Goal: Task Accomplishment & Management: Complete application form

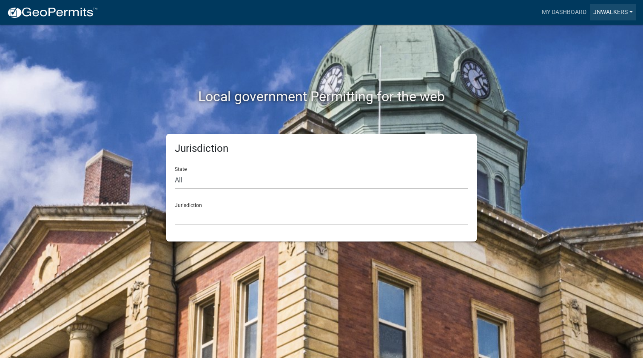
click at [620, 15] on link "jnwalkers" at bounding box center [613, 12] width 46 height 16
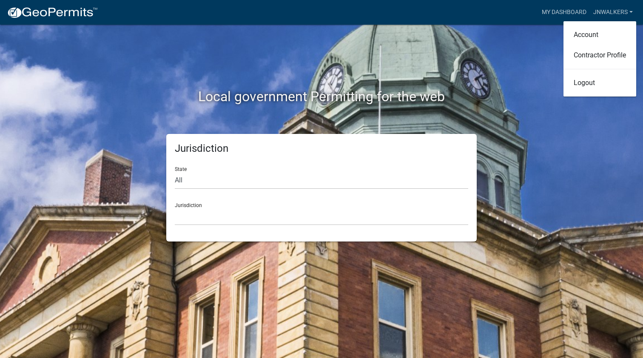
click at [524, 66] on div "Local government Permitting for the web" at bounding box center [321, 79] width 485 height 109
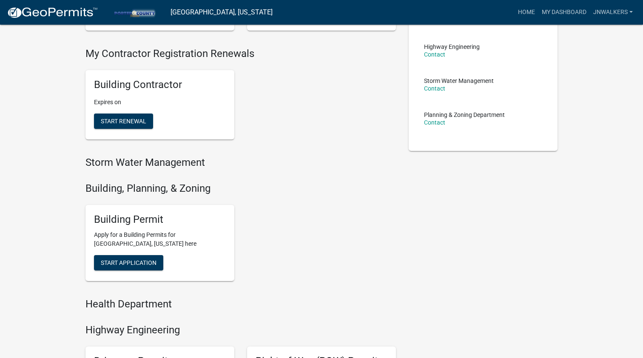
scroll to position [165, 0]
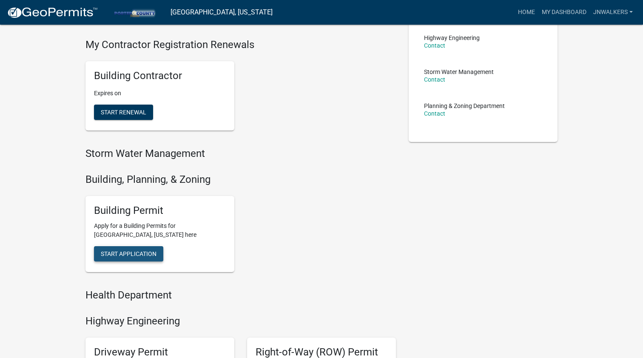
click at [130, 251] on span "Start Application" at bounding box center [129, 254] width 56 height 7
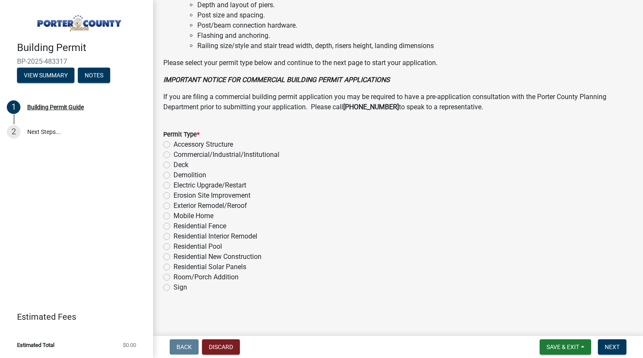
click at [174, 203] on label "Exterior Remodel/Reroof" at bounding box center [211, 206] width 74 height 10
click at [174, 203] on input "Exterior Remodel/Reroof" at bounding box center [177, 204] width 6 height 6
radio input "true"
click at [615, 351] on button "Next" at bounding box center [612, 347] width 29 height 15
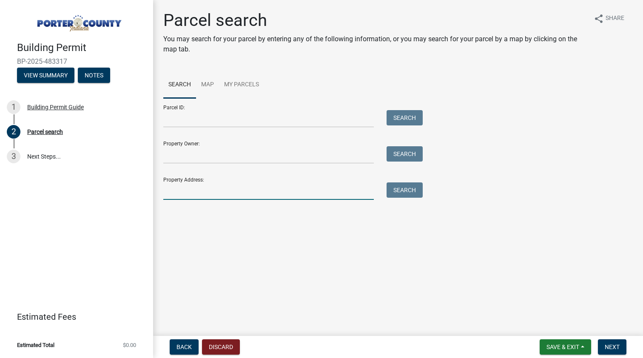
click at [189, 186] on input "Property Address:" at bounding box center [268, 191] width 211 height 17
click at [396, 180] on div "Property Address: 341 state rd Search" at bounding box center [290, 185] width 255 height 29
click at [400, 191] on button "Search" at bounding box center [405, 190] width 36 height 15
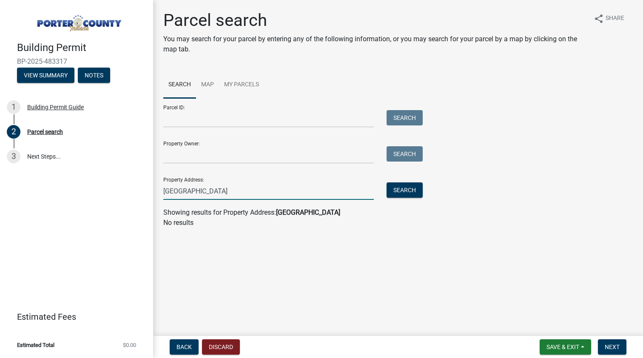
click at [205, 192] on input "341 state rd" at bounding box center [268, 191] width 211 height 17
type input "3"
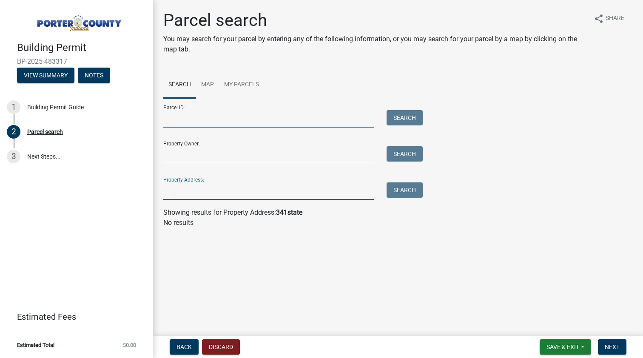
click at [177, 114] on input "Parcel ID:" at bounding box center [268, 118] width 211 height 17
paste input "64-11-23-276-005.000-028"
type input "64-11-23-276-005.000-028"
click at [404, 113] on button "Search" at bounding box center [405, 117] width 36 height 15
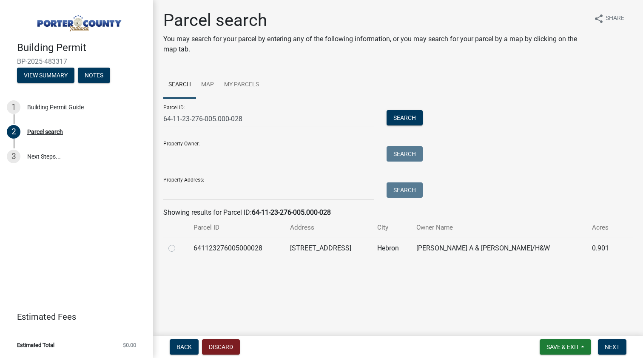
click at [179, 243] on label at bounding box center [179, 243] width 0 height 0
click at [179, 248] on input "radio" at bounding box center [182, 246] width 6 height 6
radio input "true"
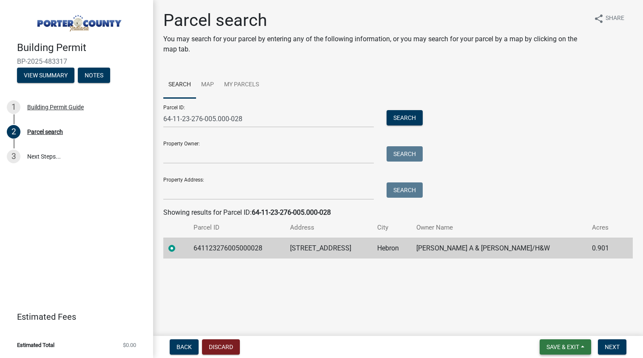
click at [585, 349] on button "Save & Exit" at bounding box center [565, 347] width 51 height 15
click at [610, 311] on main "Parcel search You may search for your parcel by entering any of the following i…" at bounding box center [398, 166] width 490 height 333
click at [612, 341] on button "Next" at bounding box center [612, 347] width 29 height 15
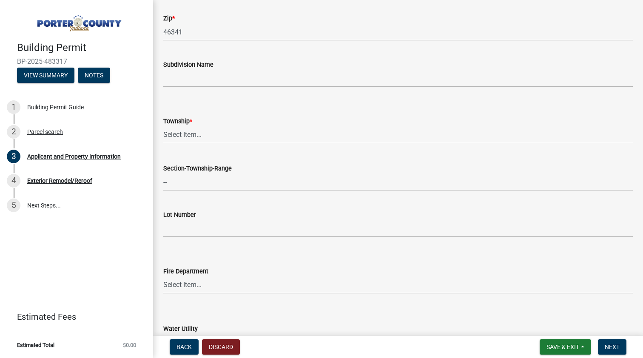
scroll to position [305, 0]
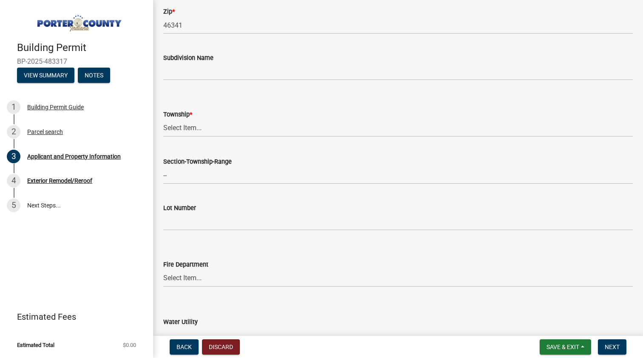
click at [178, 142] on wm-data-entity-input "Township * Select Item... Boone Center Jackson Liberty Morgan Pine Pleasant Por…" at bounding box center [398, 115] width 470 height 57
click at [181, 118] on div "Township *" at bounding box center [398, 114] width 470 height 10
select select "727dfea8-a90f-47eb-b41f-dba829b609f5"
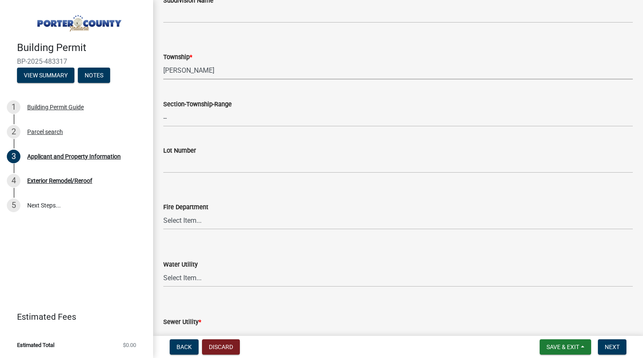
scroll to position [363, 0]
select select "4346c940-cdf5-4fff-bb8f-f271ced15a50"
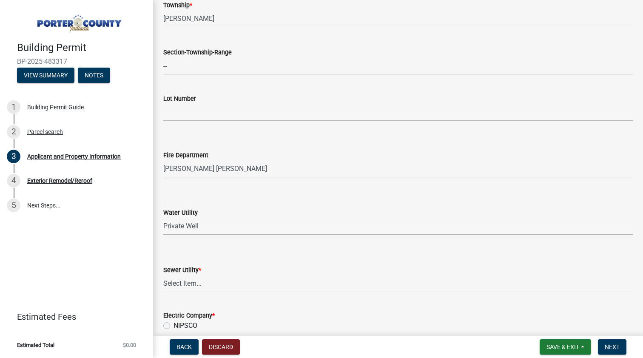
select select "b0f6f87b-588c-48c3-b728-322303c6bafe"
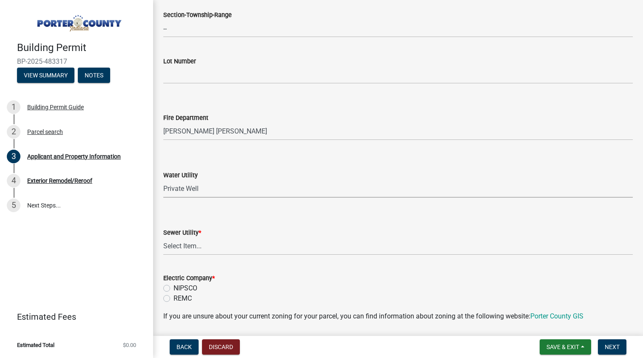
scroll to position [463, 0]
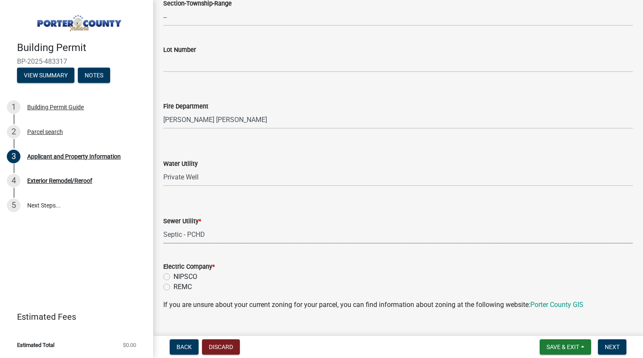
select select "ea6751d4-6bf7-4a16-89ee-f7801ab82aa1"
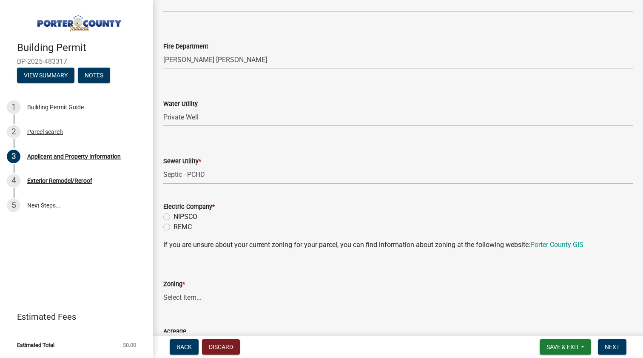
click at [174, 228] on label "REMC" at bounding box center [183, 227] width 18 height 10
click at [174, 228] on input "REMC" at bounding box center [177, 225] width 6 height 6
radio input "true"
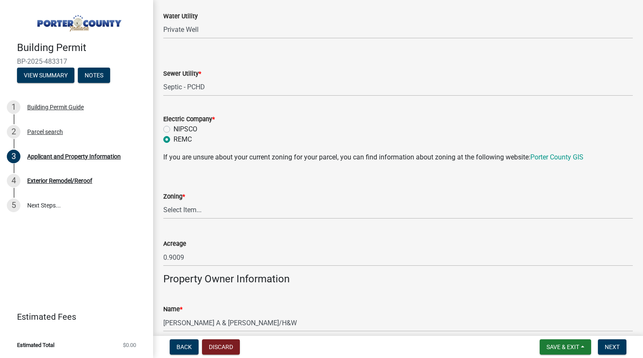
scroll to position [617, 0]
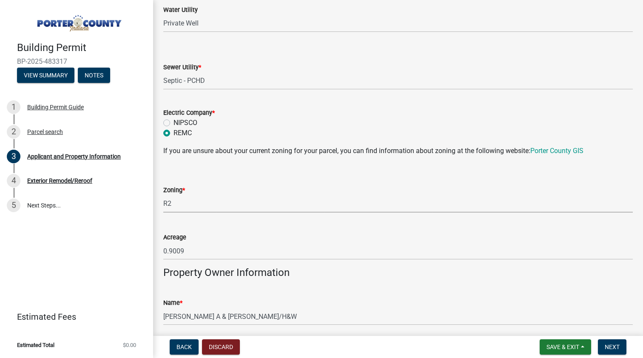
select select "0d764019-f1ff-4f3b-9299-33f0d080acc7"
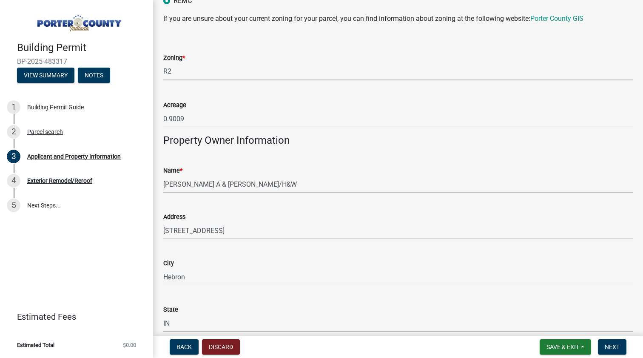
scroll to position [754, 0]
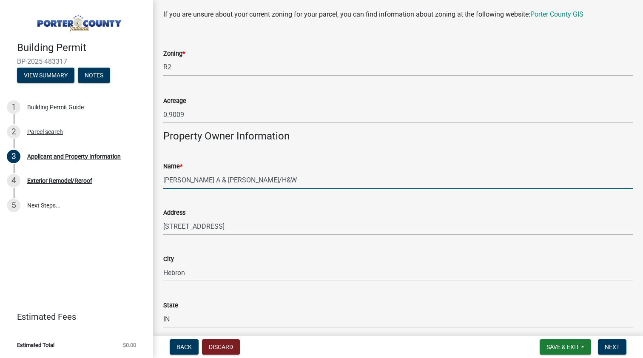
click at [267, 182] on input "McDonald Gregory A & Heather J/H&W" at bounding box center [398, 179] width 470 height 17
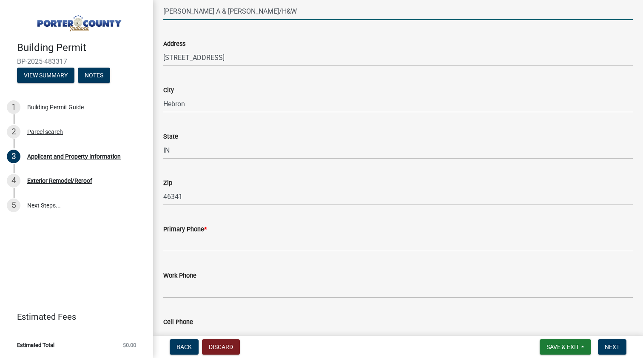
scroll to position [925, 0]
click at [187, 231] on div "Primary Phone *" at bounding box center [398, 228] width 470 height 10
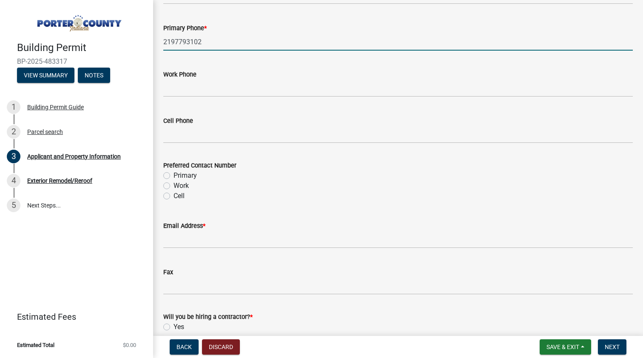
scroll to position [1137, 0]
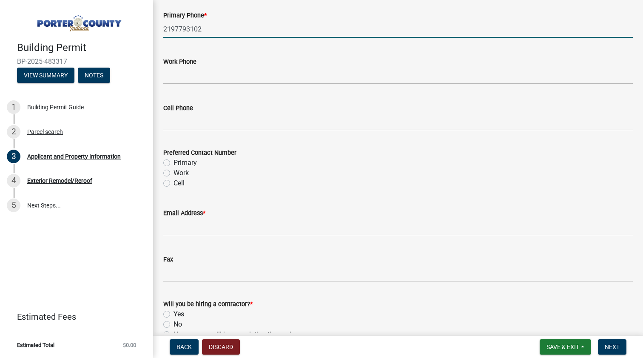
type input "2197793102"
click at [174, 163] on label "Primary" at bounding box center [185, 163] width 23 height 10
click at [174, 163] on input "Primary" at bounding box center [177, 161] width 6 height 6
radio input "true"
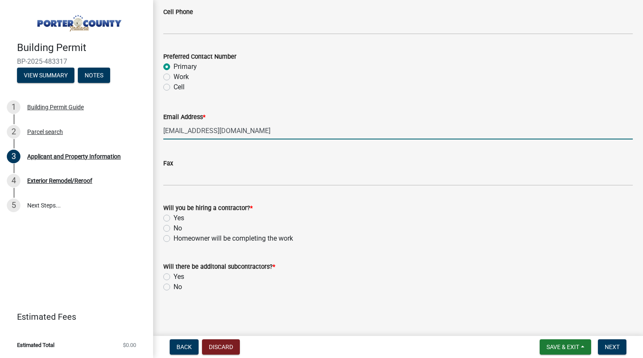
scroll to position [1233, 0]
type input "[EMAIL_ADDRESS][DOMAIN_NAME]"
click at [174, 218] on label "Yes" at bounding box center [179, 219] width 11 height 10
click at [174, 218] on input "Yes" at bounding box center [177, 217] width 6 height 6
radio input "true"
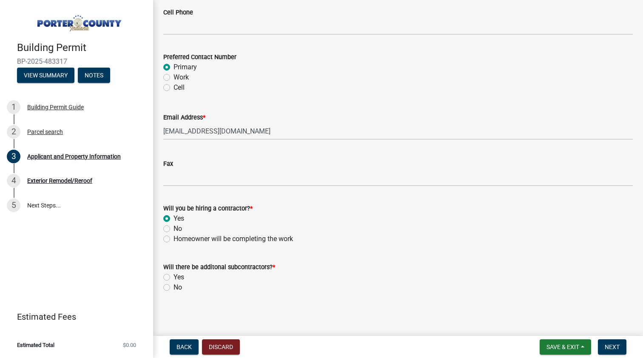
click at [174, 285] on label "No" at bounding box center [178, 288] width 9 height 10
click at [174, 285] on input "No" at bounding box center [177, 286] width 6 height 6
radio input "true"
click at [604, 351] on button "Next" at bounding box center [612, 347] width 29 height 15
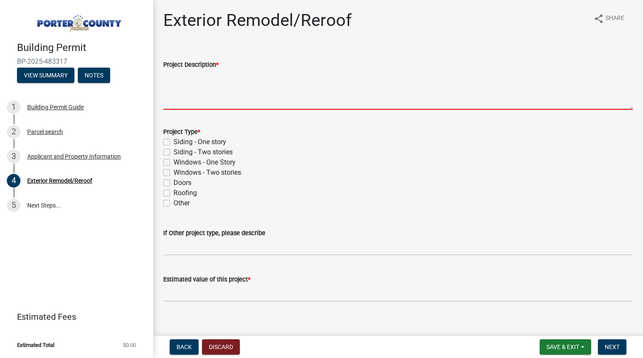
click at [180, 79] on textarea "Project Description *" at bounding box center [398, 90] width 470 height 40
type textarea "I"
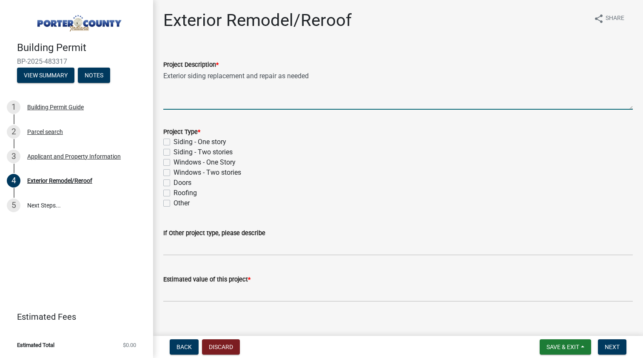
click at [222, 106] on textarea "Exterior siding replacement and repair as needed" at bounding box center [398, 90] width 470 height 40
type textarea "Exterior siding replacement and repair as needed. Repair roof in areas needed. …"
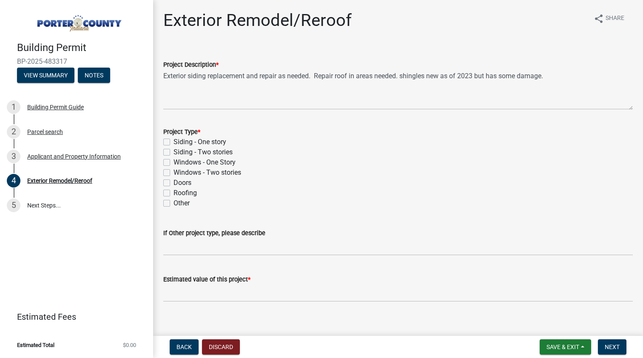
click at [174, 141] on label "Siding - One story" at bounding box center [200, 142] width 53 height 10
click at [174, 141] on input "Siding - One story" at bounding box center [177, 140] width 6 height 6
checkbox input "true"
checkbox input "false"
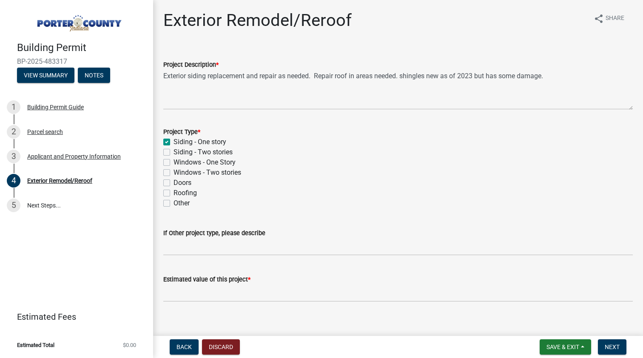
checkbox input "false"
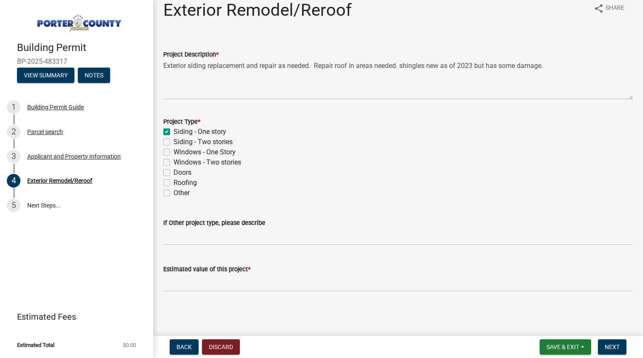
scroll to position [10, 0]
click at [174, 194] on label "Other" at bounding box center [182, 193] width 16 height 10
click at [174, 194] on input "Other" at bounding box center [177, 191] width 6 height 6
checkbox input "true"
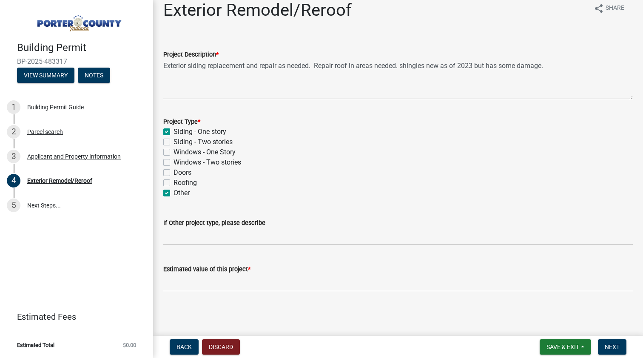
checkbox input "false"
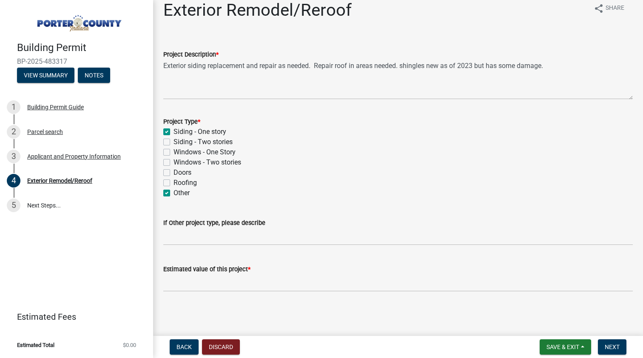
checkbox input "true"
click at [214, 237] on input "If Other project type, please describe" at bounding box center [398, 236] width 470 height 17
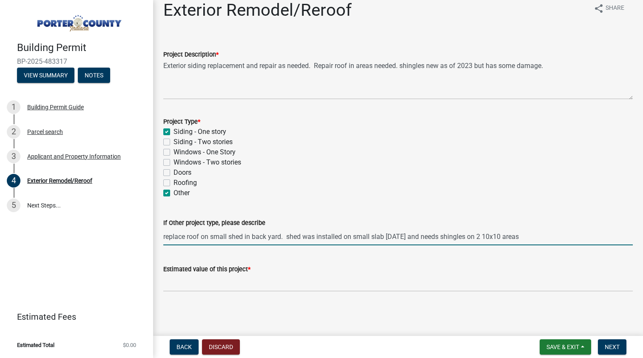
type input "replace roof on small shed in back yard. shed was installed on small slab 20 ye…"
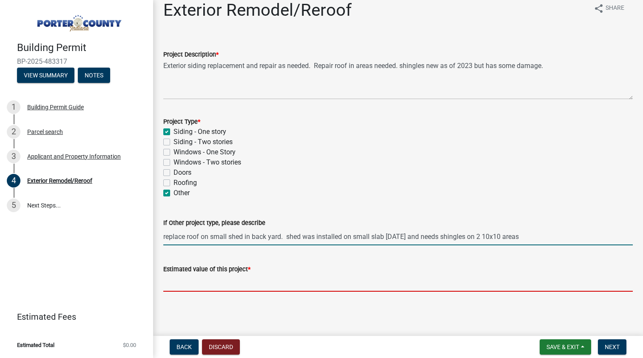
click at [206, 287] on input "text" at bounding box center [398, 282] width 470 height 17
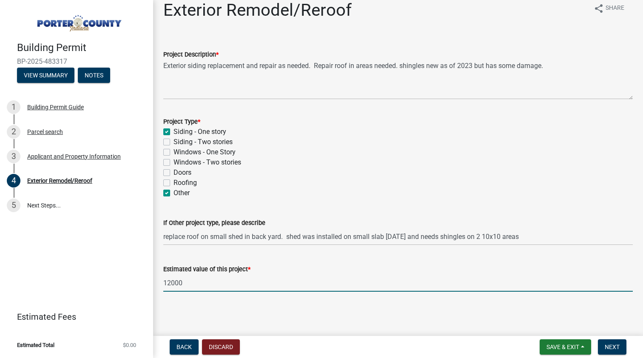
type input "12000"
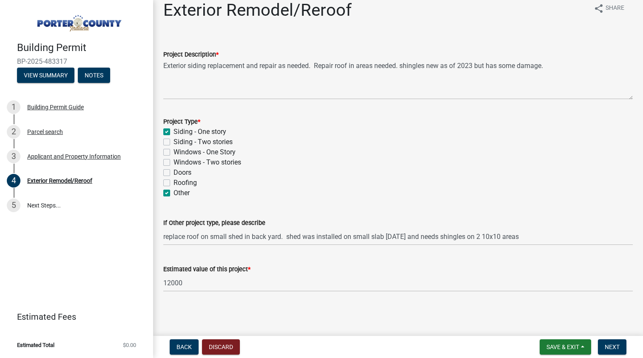
click at [403, 297] on wm-data-entity-input "Estimated value of this project * 12000" at bounding box center [398, 275] width 470 height 47
click at [611, 347] on span "Next" at bounding box center [612, 347] width 15 height 7
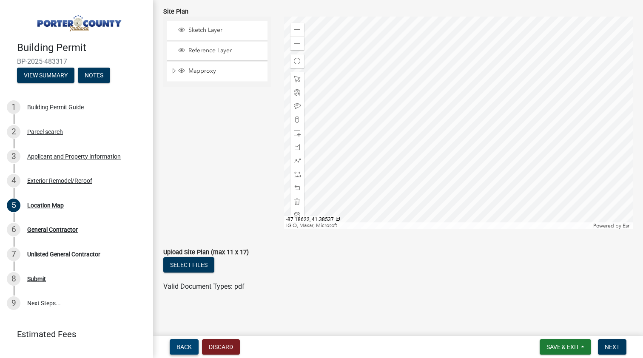
click at [189, 350] on span "Back" at bounding box center [184, 347] width 15 height 7
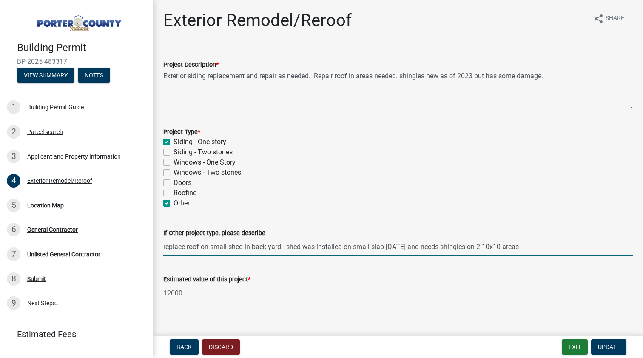
click at [556, 250] on input "replace roof on small shed in back yard. shed was installed on small slab 20 ye…" at bounding box center [398, 246] width 470 height 17
type input "replace roof on small shed in back yard. shed was installed on small slab 20 ye…"
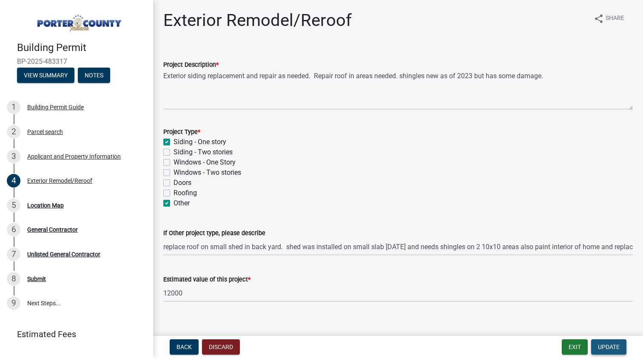
click at [599, 350] on span "Update" at bounding box center [609, 347] width 22 height 7
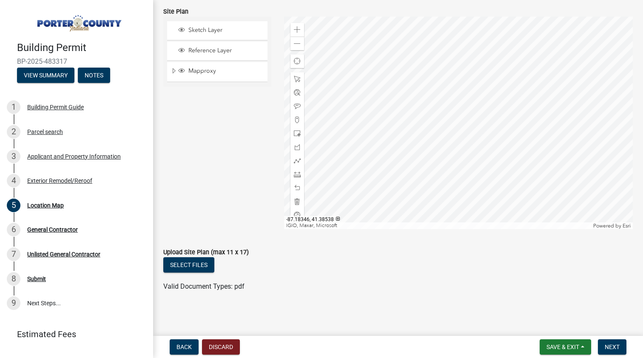
scroll to position [106, 0]
click at [611, 350] on span "Next" at bounding box center [612, 347] width 15 height 7
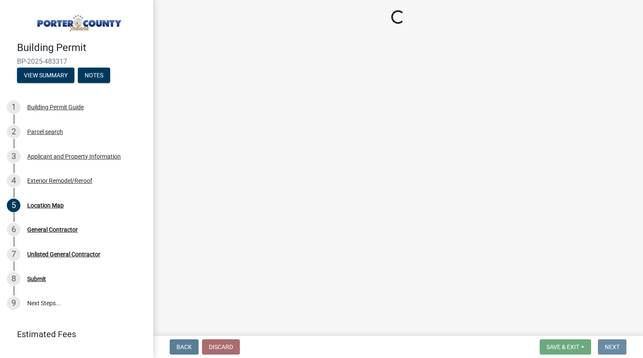
scroll to position [0, 0]
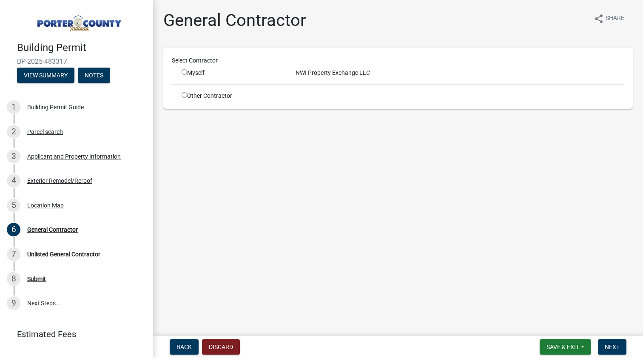
click at [186, 74] on input "radio" at bounding box center [185, 72] width 6 height 6
radio input "true"
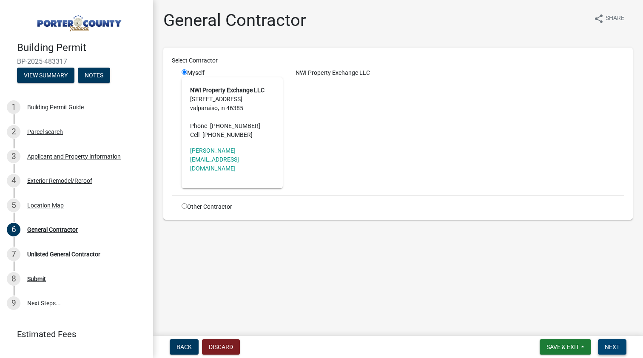
click at [619, 343] on button "Next" at bounding box center [612, 347] width 29 height 15
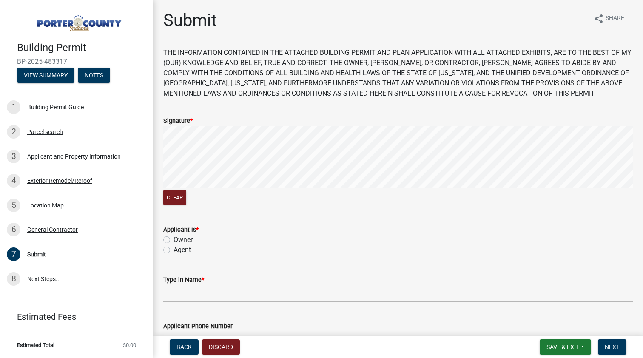
click at [174, 239] on label "Owner" at bounding box center [183, 240] width 19 height 10
click at [174, 239] on input "Owner" at bounding box center [177, 238] width 6 height 6
radio input "true"
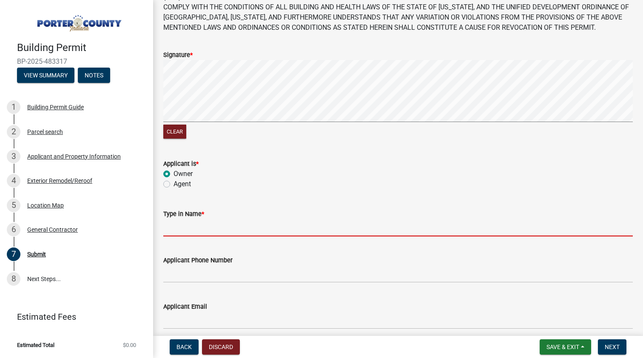
click at [193, 229] on input "Type in Name *" at bounding box center [398, 227] width 470 height 17
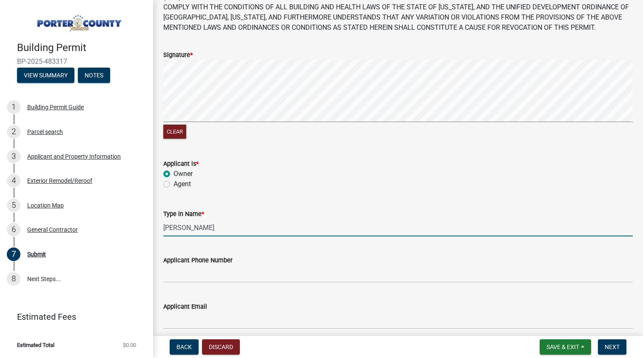
type input "Nathan"
drag, startPoint x: 193, startPoint y: 229, endPoint x: 166, endPoint y: 186, distance: 51.0
click at [174, 186] on label "Agent" at bounding box center [182, 184] width 17 height 10
click at [174, 185] on input "Agent" at bounding box center [177, 182] width 6 height 6
radio input "true"
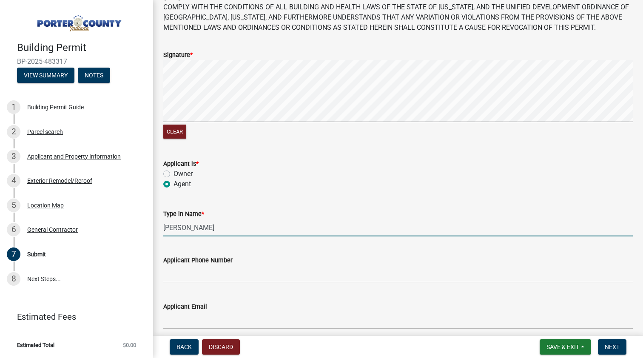
click at [196, 233] on input "Nathan" at bounding box center [398, 227] width 470 height 17
type input "[PERSON_NAME]"
click at [188, 275] on input "Applicant Phone Number" at bounding box center [398, 273] width 470 height 17
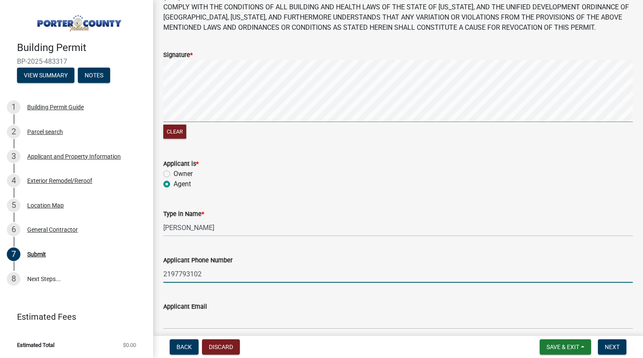
type input "2197793102"
click at [265, 284] on wm-data-entity-input "Applicant Phone Number 2197793102" at bounding box center [398, 266] width 470 height 46
click at [277, 250] on div "Applicant Phone Number 2197793102" at bounding box center [398, 263] width 470 height 40
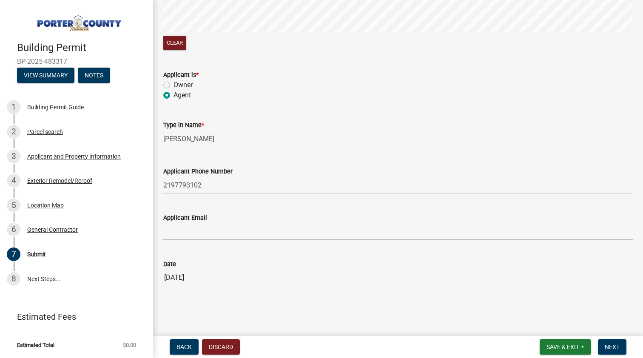
scroll to position [0, 0]
click at [614, 354] on button "Next" at bounding box center [612, 347] width 29 height 15
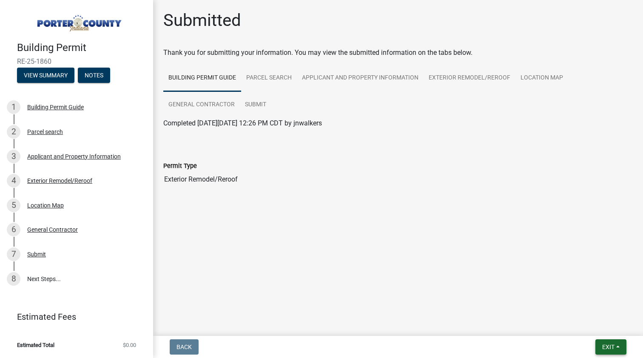
click at [599, 343] on button "Exit" at bounding box center [611, 347] width 31 height 15
click at [589, 321] on button "Save & Exit" at bounding box center [593, 325] width 68 height 20
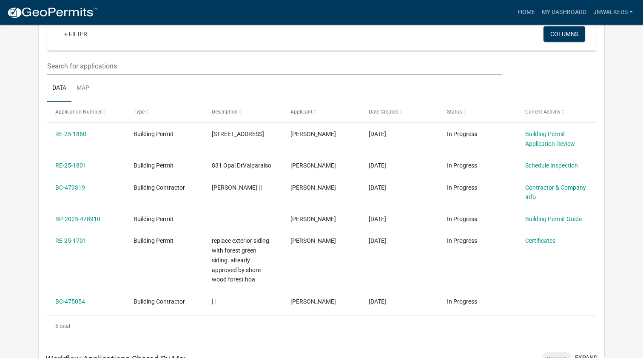
scroll to position [88, 0]
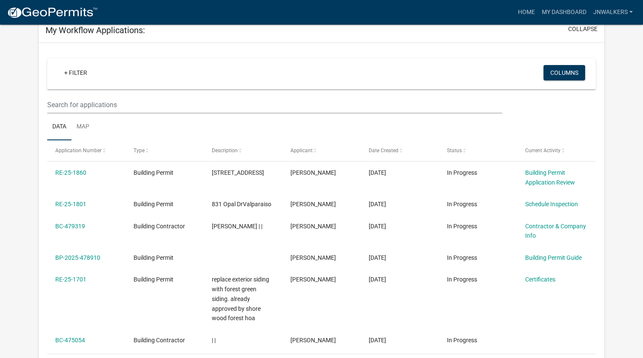
scroll to position [47, 0]
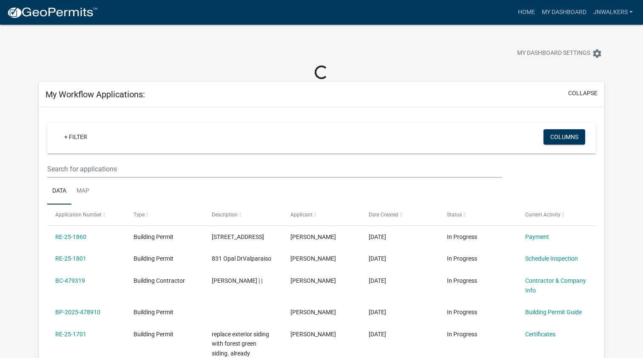
scroll to position [9, 0]
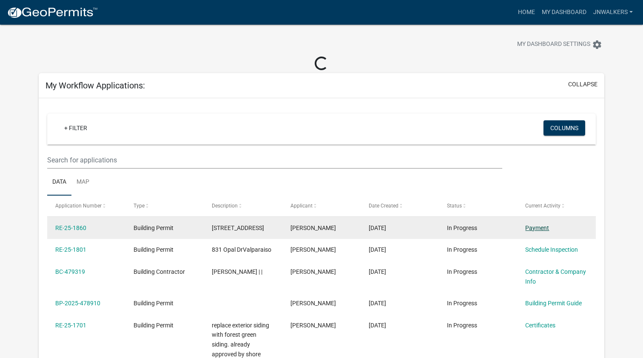
click at [539, 228] on link "Payment" at bounding box center [537, 228] width 24 height 7
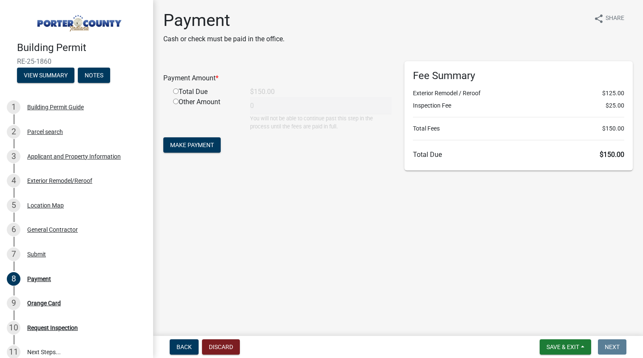
click at [173, 92] on div "Total Due" at bounding box center [205, 92] width 77 height 10
click at [176, 91] on input "radio" at bounding box center [176, 91] width 6 height 6
radio input "true"
type input "150"
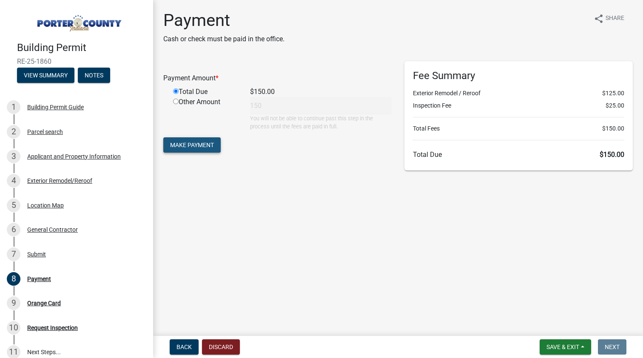
click at [213, 148] on span "Make Payment" at bounding box center [192, 145] width 44 height 7
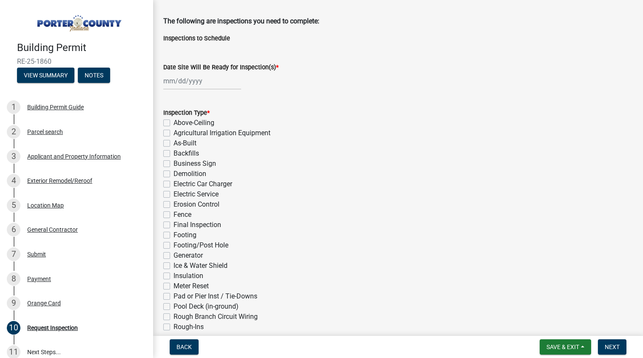
scroll to position [33, 0]
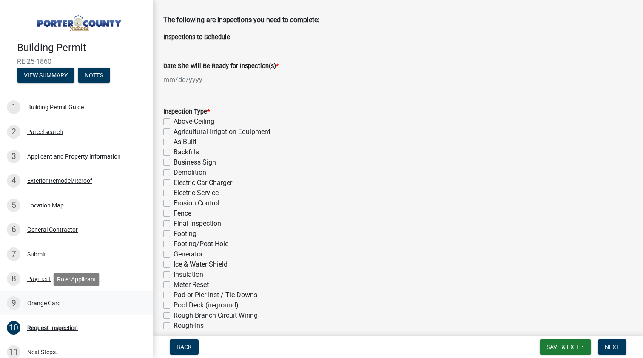
click at [49, 306] on div "Orange Card" at bounding box center [44, 303] width 34 height 6
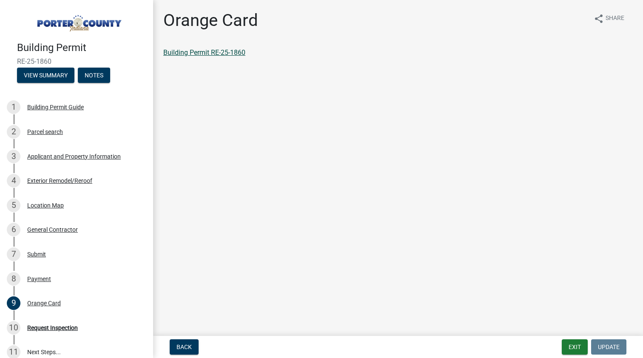
click at [208, 50] on link "Building Permit RE-25-1860" at bounding box center [204, 53] width 82 height 8
click at [70, 327] on div "Request Inspection" at bounding box center [52, 328] width 51 height 6
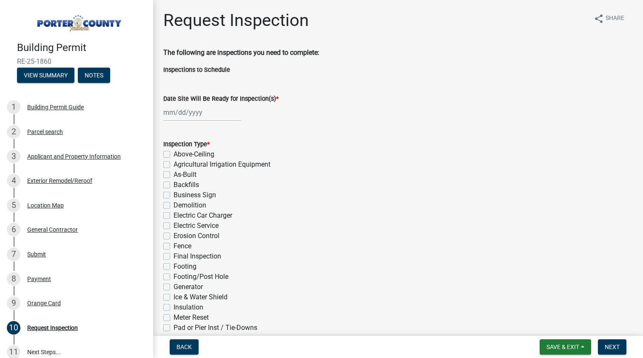
click at [200, 113] on div at bounding box center [202, 112] width 78 height 17
select select "9"
select select "2025"
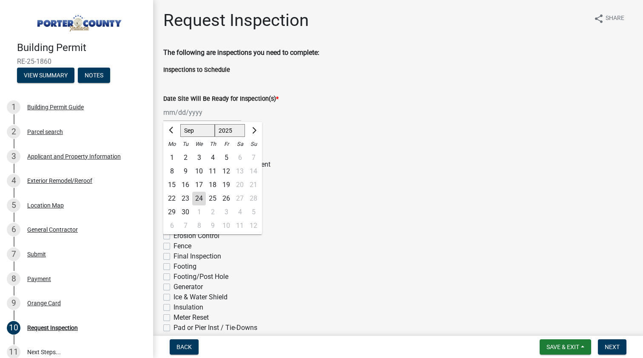
click at [252, 132] on span "Next month" at bounding box center [253, 130] width 6 height 6
select select "11"
click at [211, 167] on div "6" at bounding box center [213, 172] width 14 height 14
type input "[DATE]"
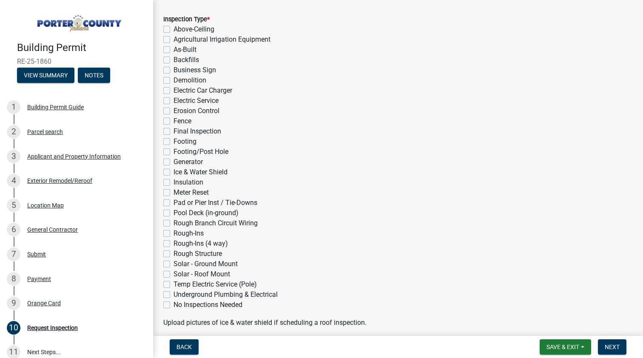
scroll to position [126, 0]
click at [174, 303] on label "No Inspections Needed" at bounding box center [208, 304] width 69 height 10
click at [174, 303] on input "No Inspections Needed" at bounding box center [177, 302] width 6 height 6
checkbox input "true"
checkbox input "false"
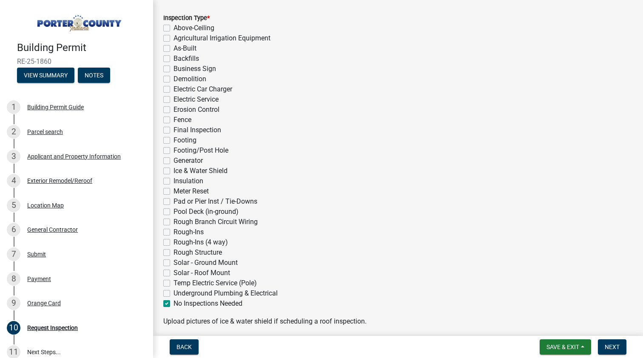
checkbox input "false"
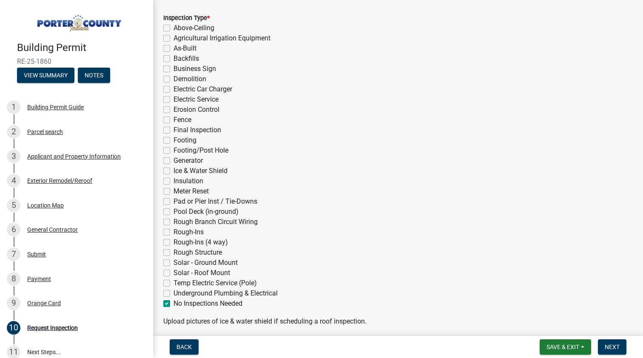
checkbox input "false"
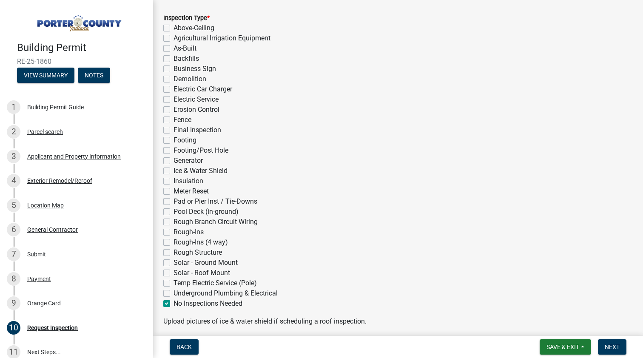
checkbox input "false"
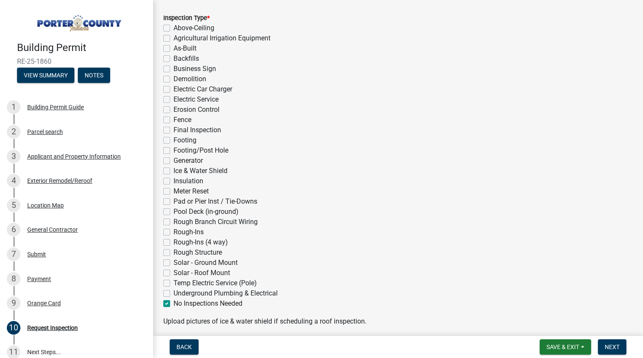
checkbox input "false"
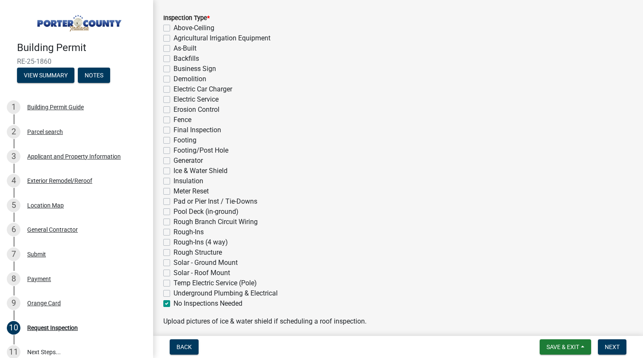
checkbox input "false"
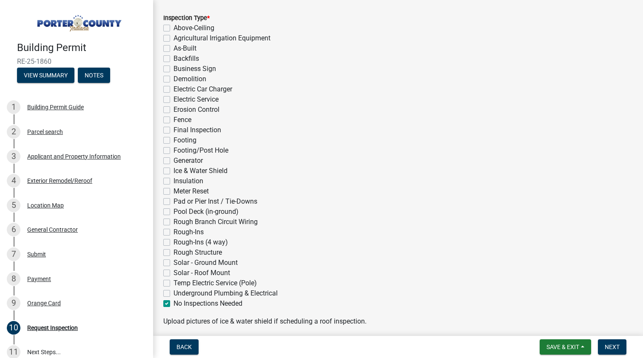
checkbox input "false"
checkbox input "true"
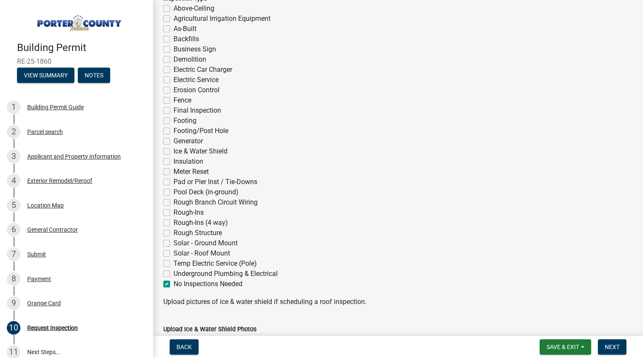
scroll to position [98, 0]
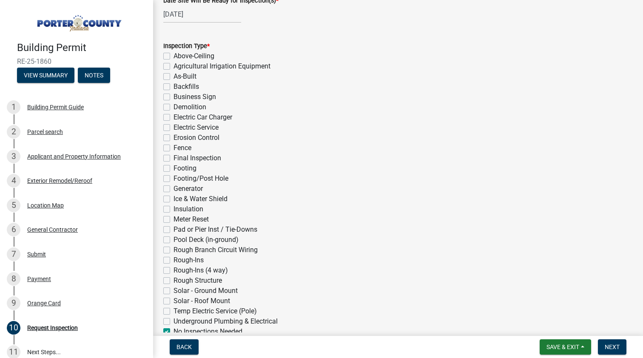
click at [174, 158] on label "Final Inspection" at bounding box center [198, 158] width 48 height 10
click at [174, 158] on input "Final Inspection" at bounding box center [177, 156] width 6 height 6
checkbox input "true"
checkbox input "false"
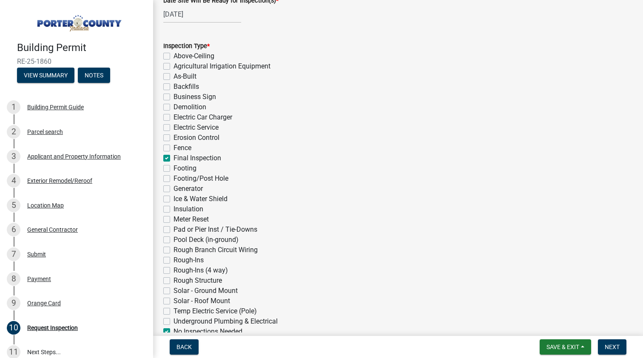
checkbox input "false"
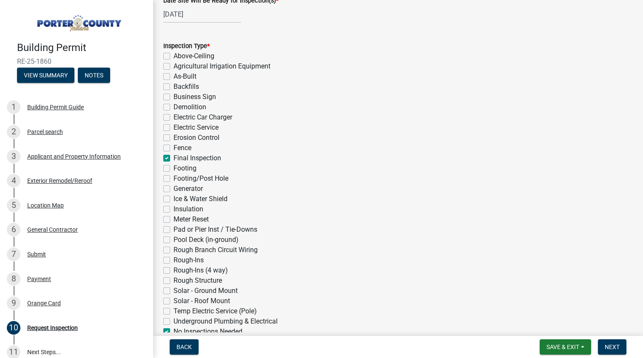
checkbox input "false"
checkbox input "true"
checkbox input "false"
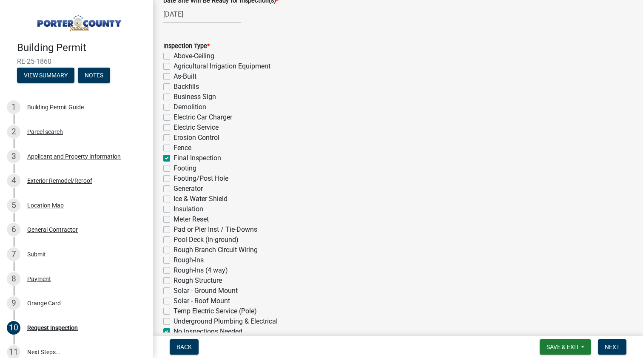
checkbox input "false"
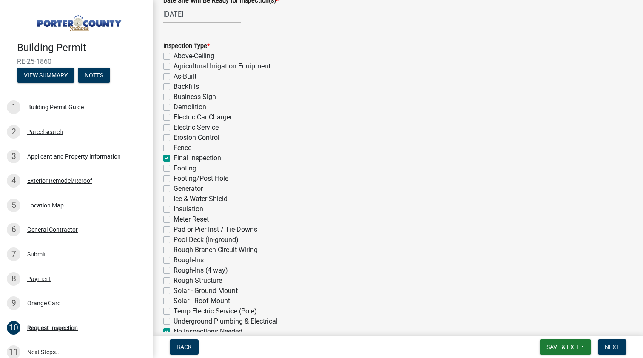
checkbox input "false"
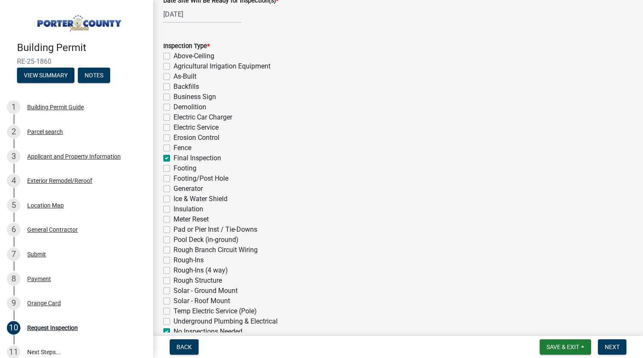
checkbox input "false"
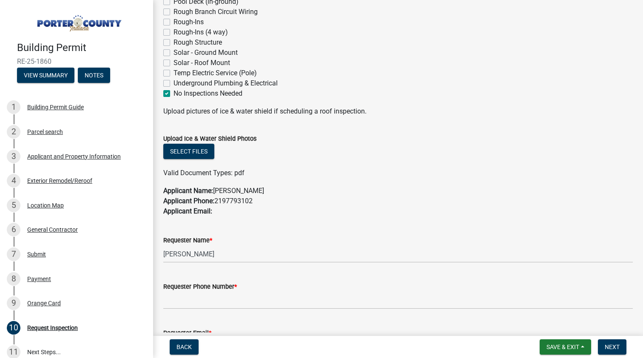
scroll to position [360, 0]
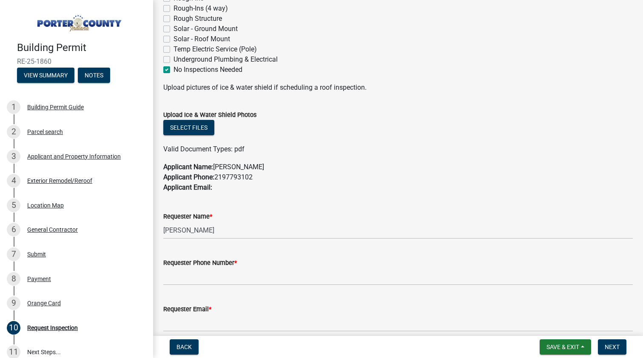
click at [174, 71] on label "No Inspections Needed" at bounding box center [208, 70] width 69 height 10
click at [174, 70] on input "No Inspections Needed" at bounding box center [177, 68] width 6 height 6
checkbox input "false"
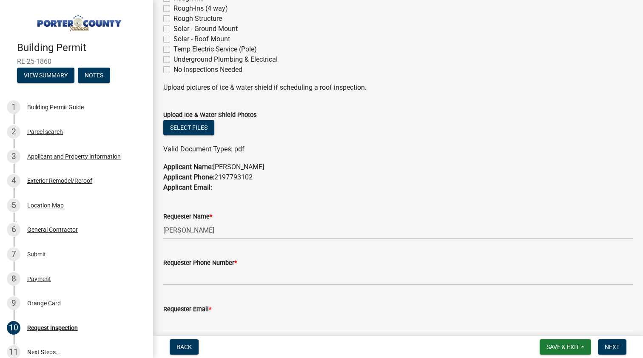
checkbox input "false"
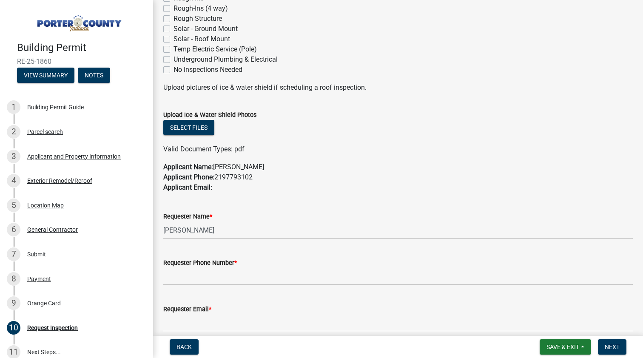
checkbox input "false"
checkbox input "true"
checkbox input "false"
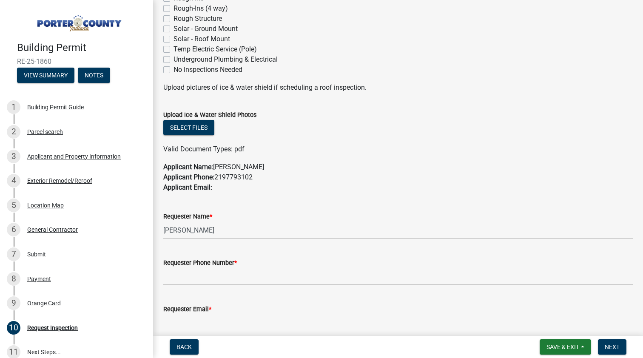
checkbox input "false"
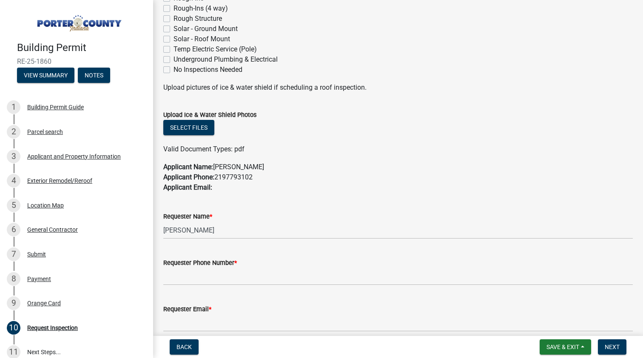
checkbox input "false"
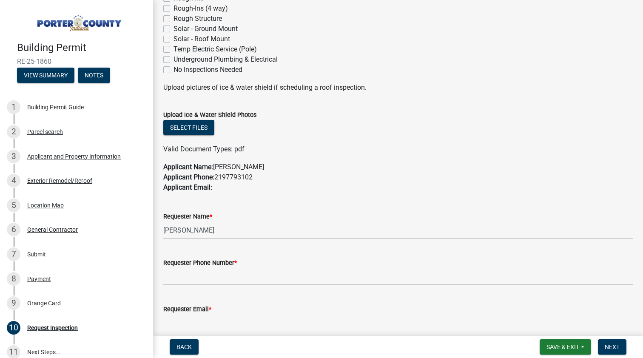
checkbox input "false"
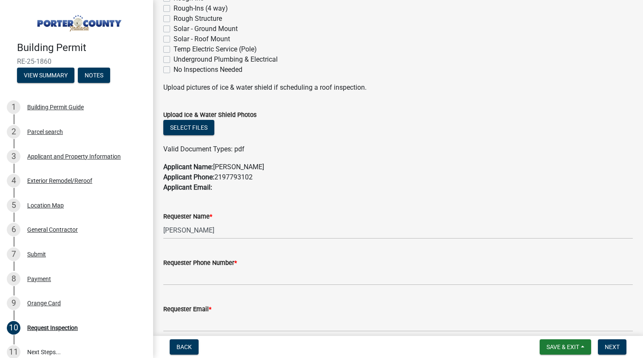
checkbox input "false"
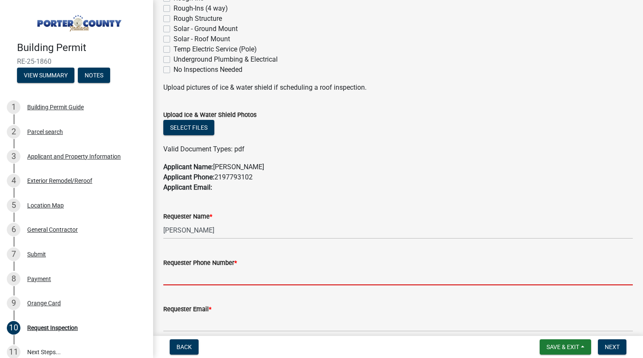
click at [210, 270] on input "Requester Phone Number *" at bounding box center [398, 276] width 470 height 17
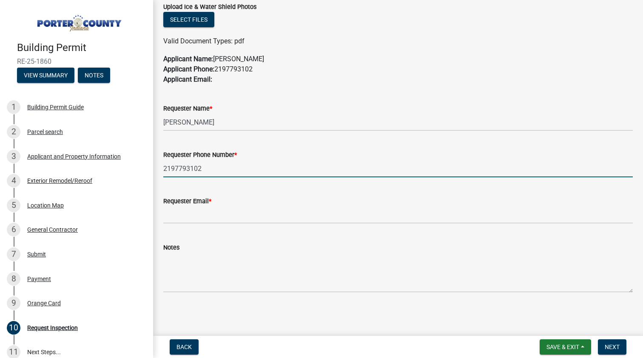
scroll to position [468, 0]
type input "2197793102"
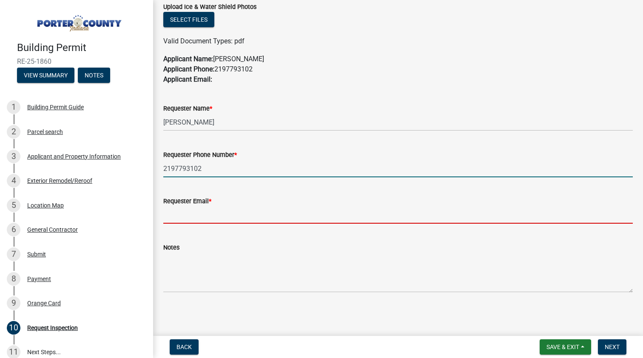
click at [194, 208] on input "Requester Email *" at bounding box center [398, 214] width 470 height 17
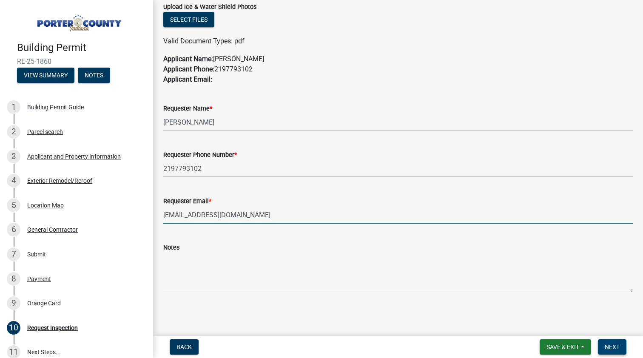
type input "[EMAIL_ADDRESS][DOMAIN_NAME]"
click at [608, 350] on span "Next" at bounding box center [612, 347] width 15 height 7
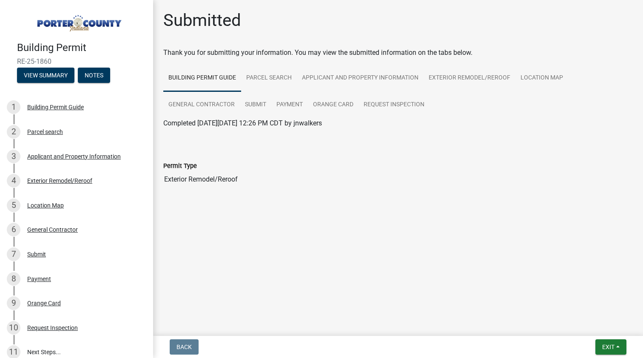
scroll to position [0, 0]
